Goal: Task Accomplishment & Management: Manage account settings

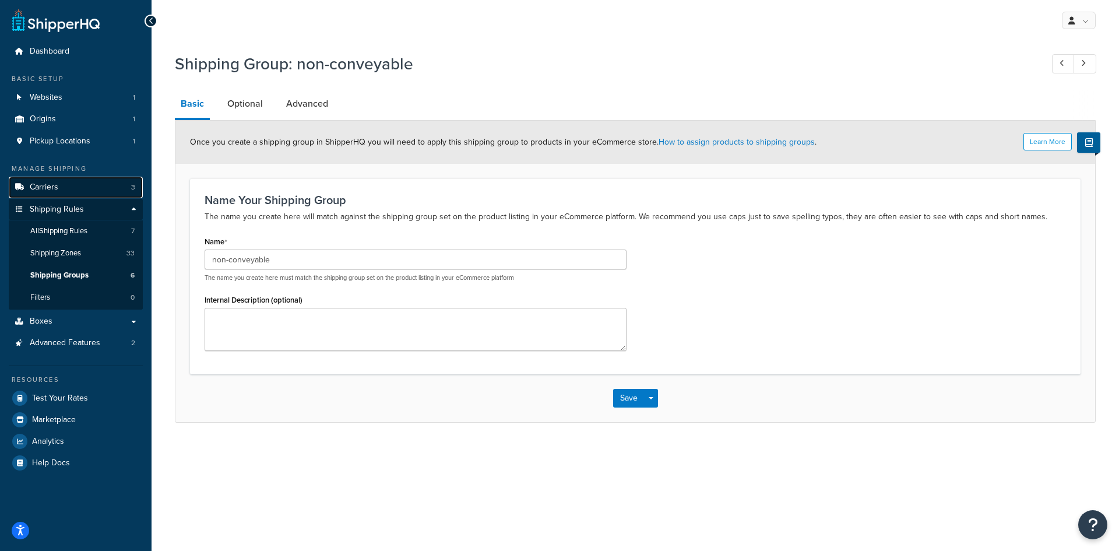
click at [83, 184] on link "Carriers 3" at bounding box center [76, 188] width 134 height 22
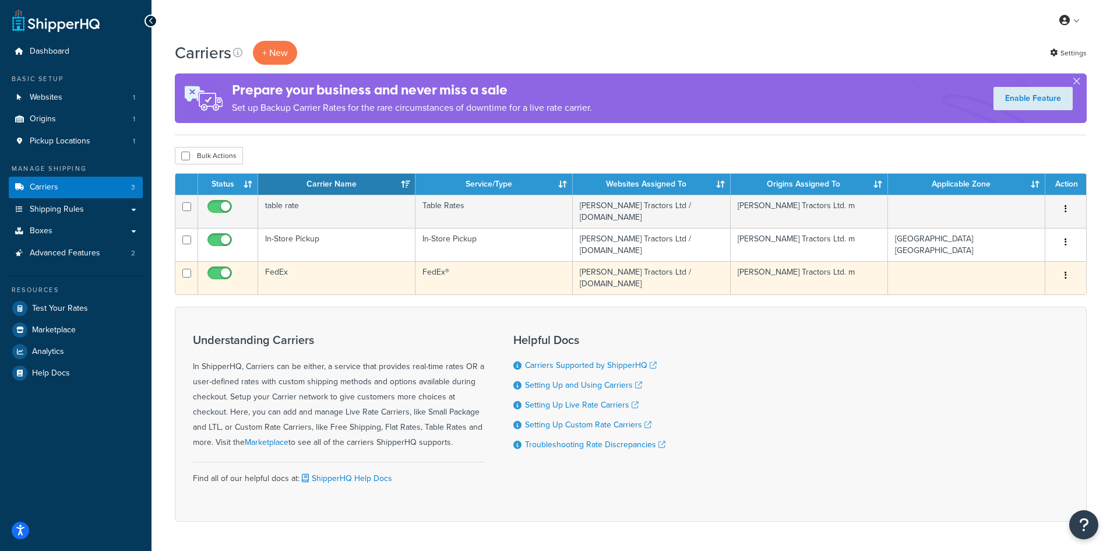
click at [309, 270] on td "FedEx" at bounding box center [336, 277] width 157 height 33
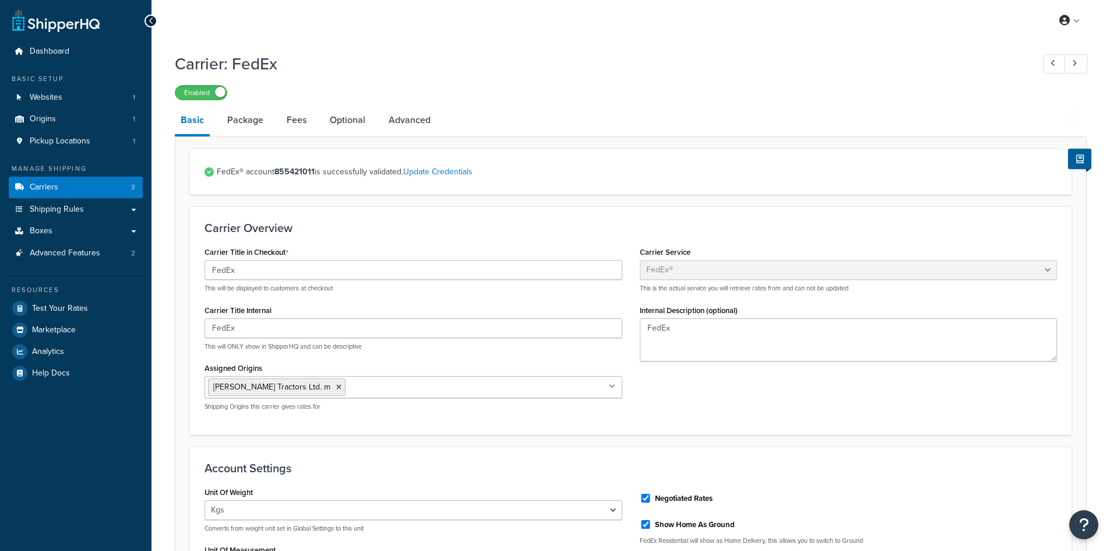
select select "fedEx"
select select "kg"
select select "CM"
select select "REGULAR_PICKUP"
select select "YOUR_PACKAGING"
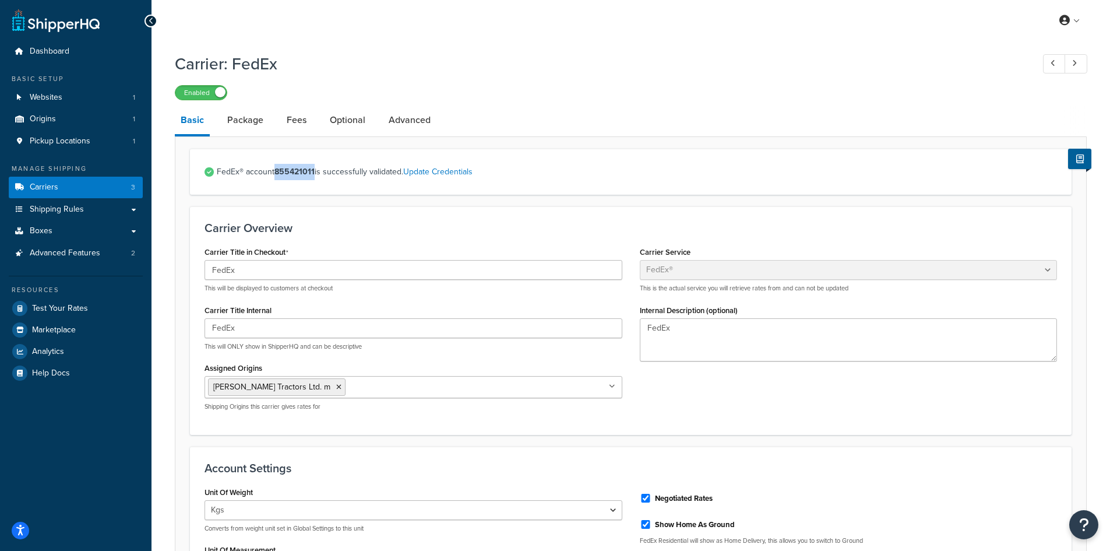
drag, startPoint x: 276, startPoint y: 171, endPoint x: 314, endPoint y: 174, distance: 38.5
click at [314, 174] on strong "855421011" at bounding box center [295, 172] width 40 height 12
copy strong "855421011"
click at [43, 187] on span "Carriers" at bounding box center [44, 187] width 29 height 10
